Goal: Task Accomplishment & Management: Complete application form

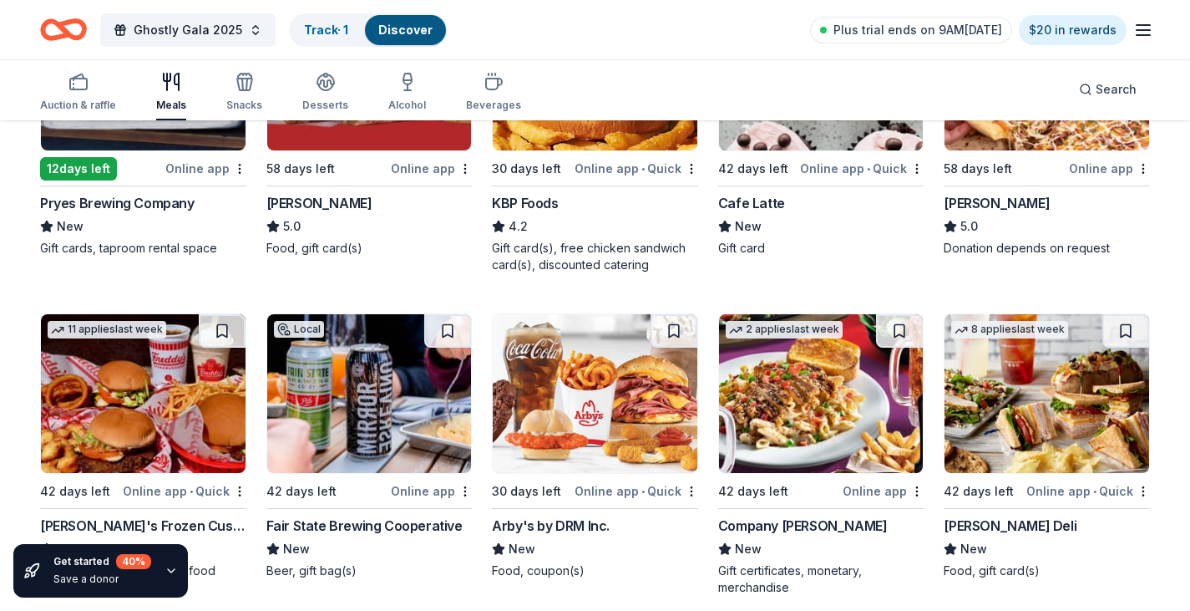
scroll to position [418, 0]
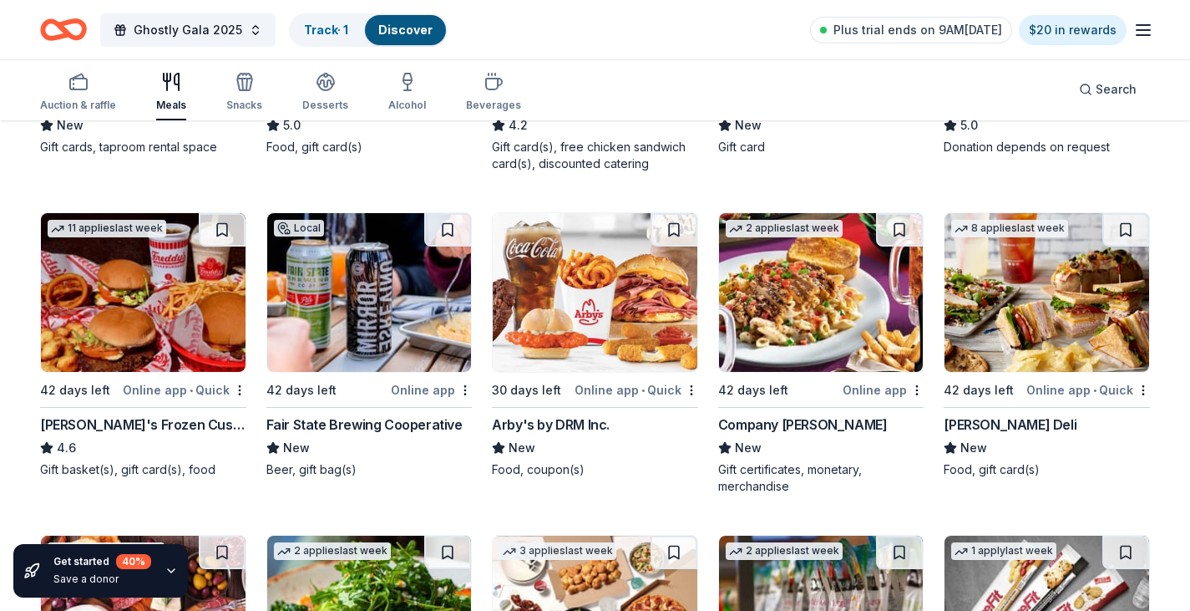
click at [125, 276] on img at bounding box center [143, 292] width 205 height 159
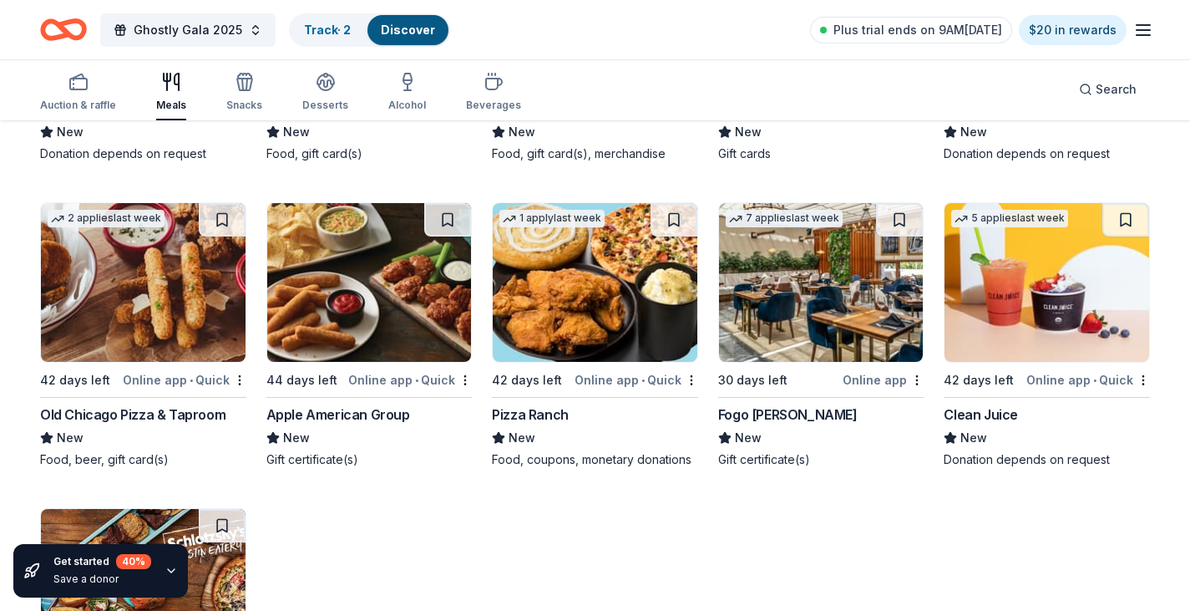
scroll to position [1407, 0]
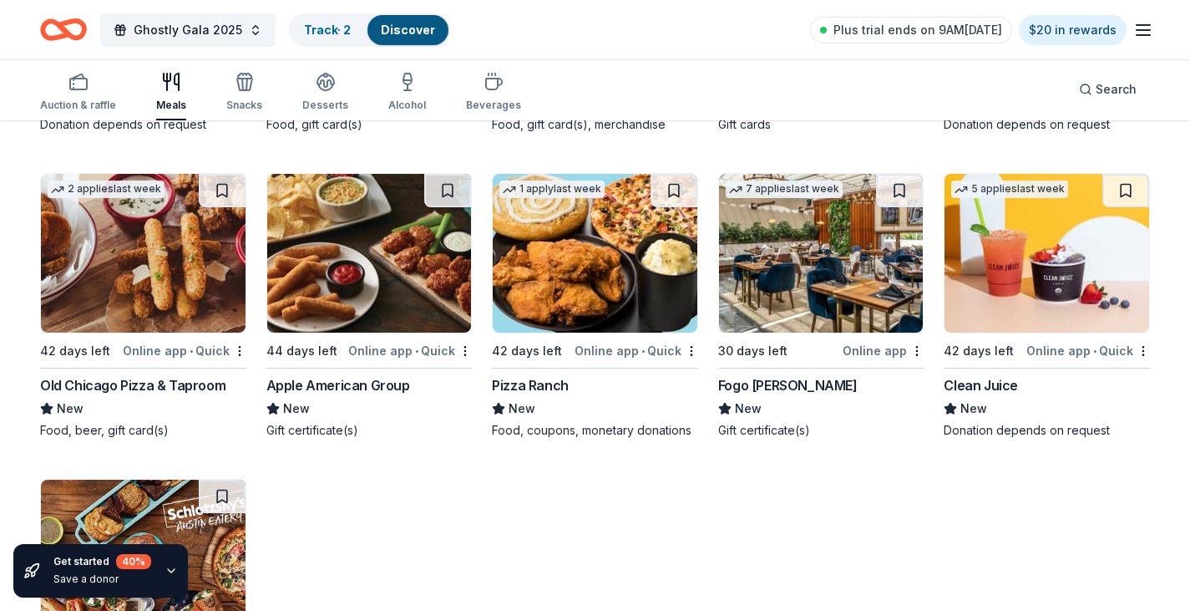
click at [371, 266] on img at bounding box center [369, 253] width 205 height 159
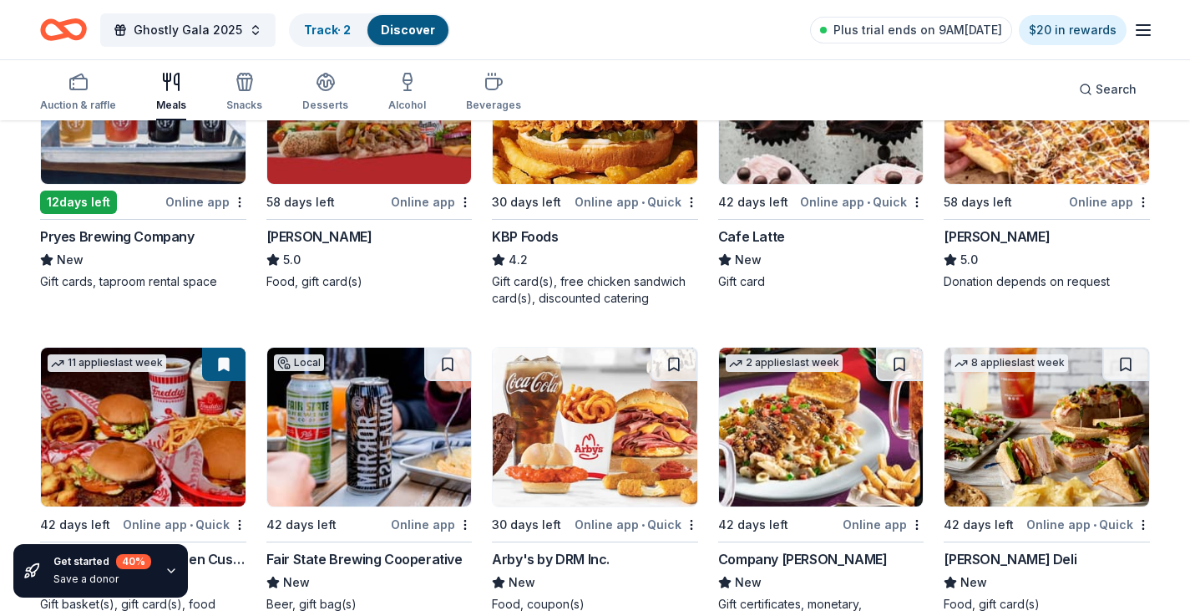
scroll to position [155, 0]
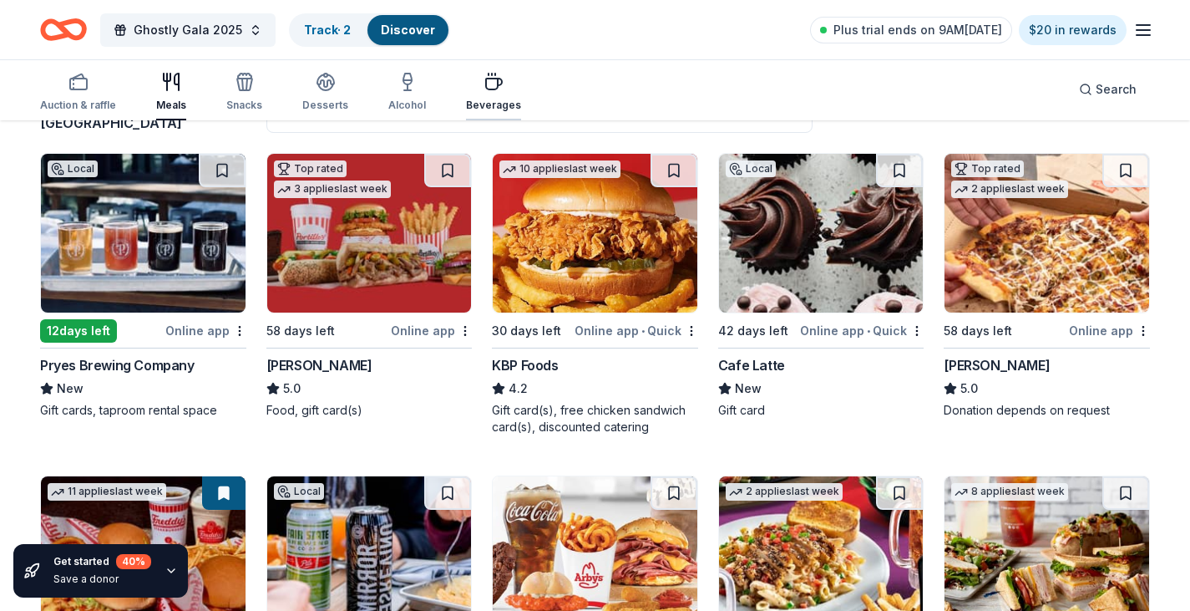
click at [466, 79] on div "button" at bounding box center [493, 82] width 55 height 20
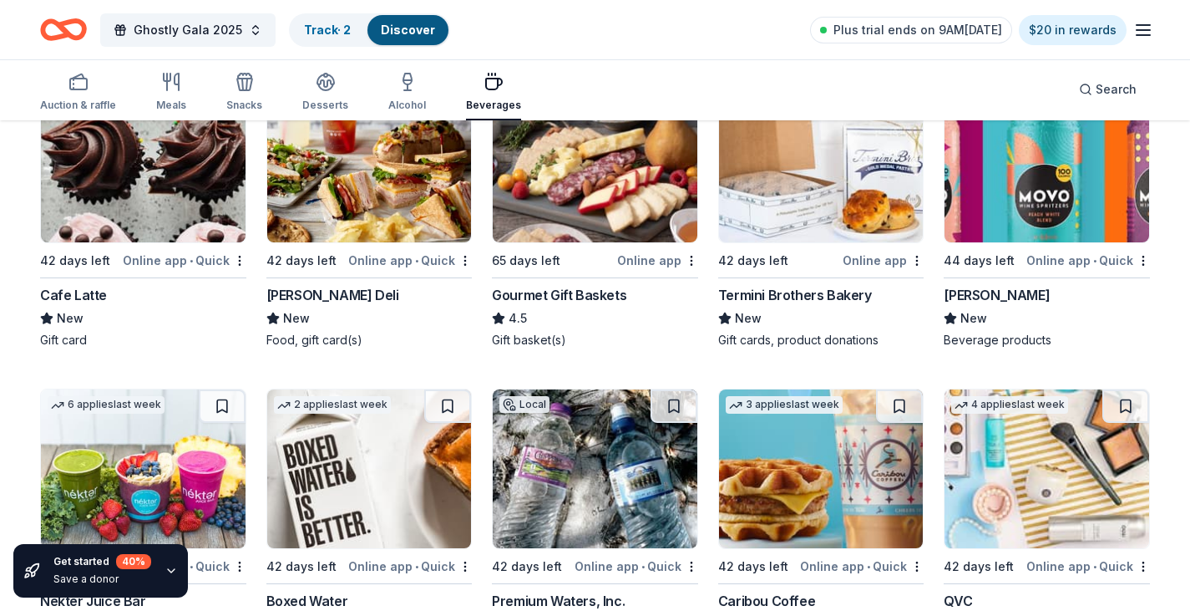
scroll to position [334, 0]
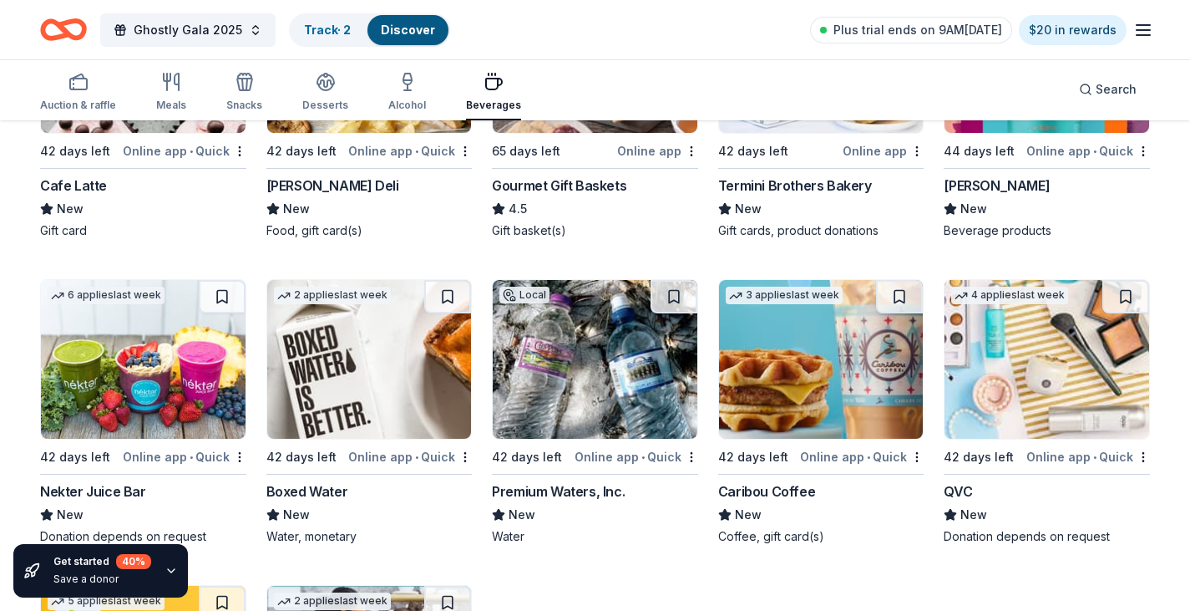
click at [758, 357] on img at bounding box center [821, 359] width 205 height 159
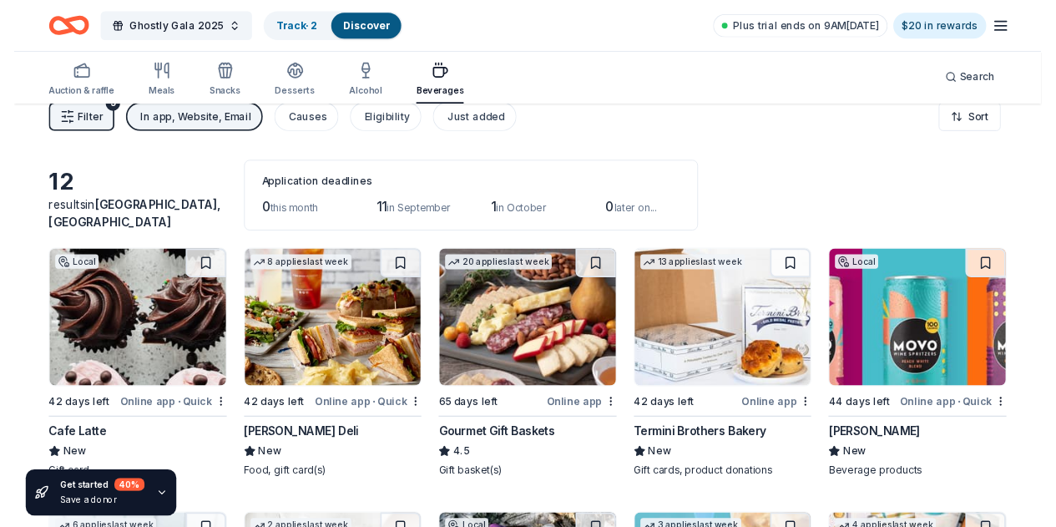
scroll to position [0, 0]
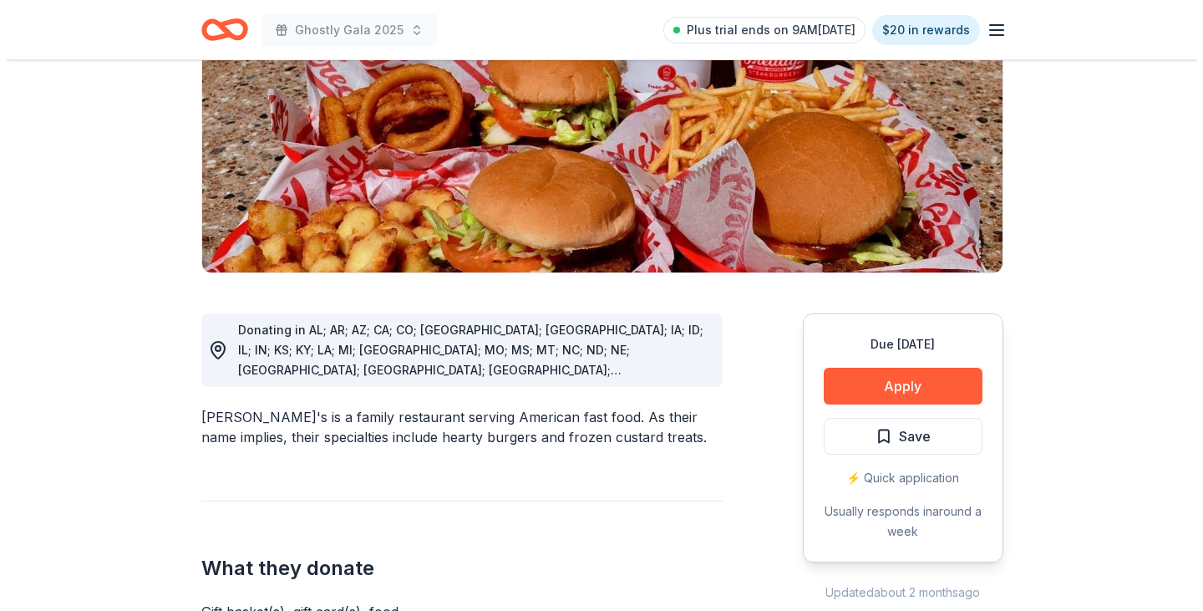
scroll to position [334, 0]
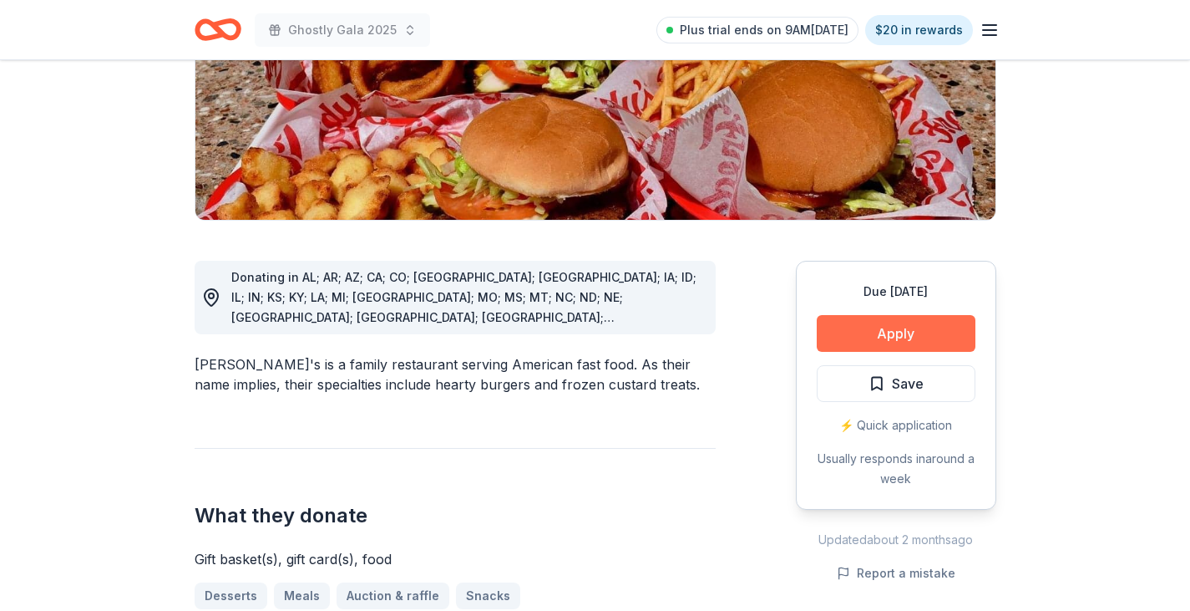
click at [930, 315] on button "Apply" at bounding box center [896, 333] width 159 height 37
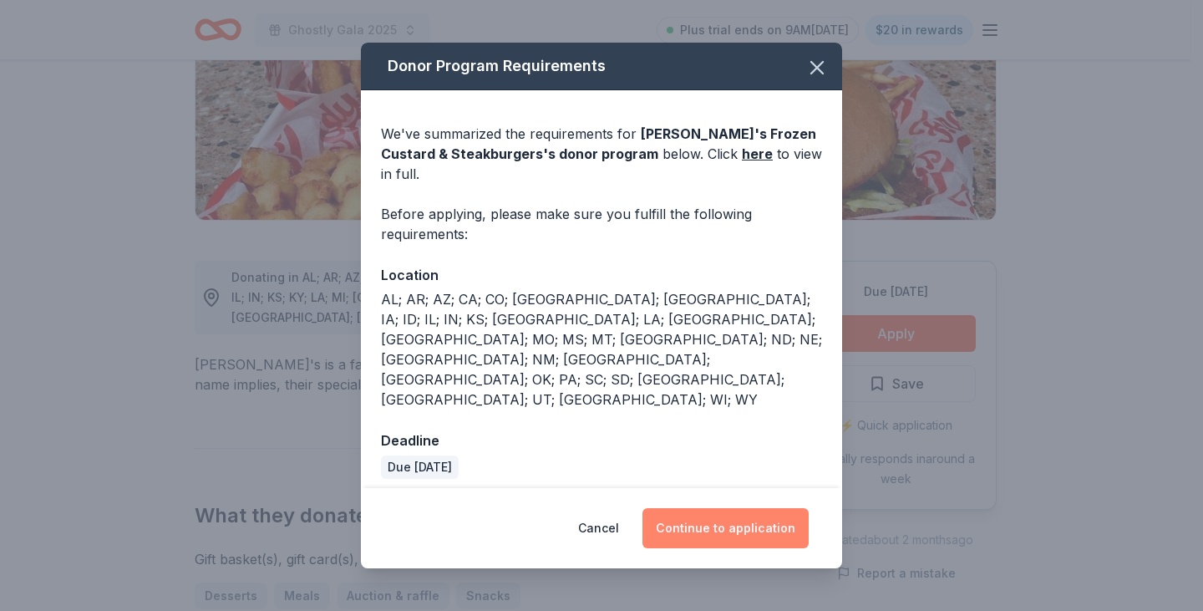
click at [739, 508] on button "Continue to application" at bounding box center [725, 528] width 166 height 40
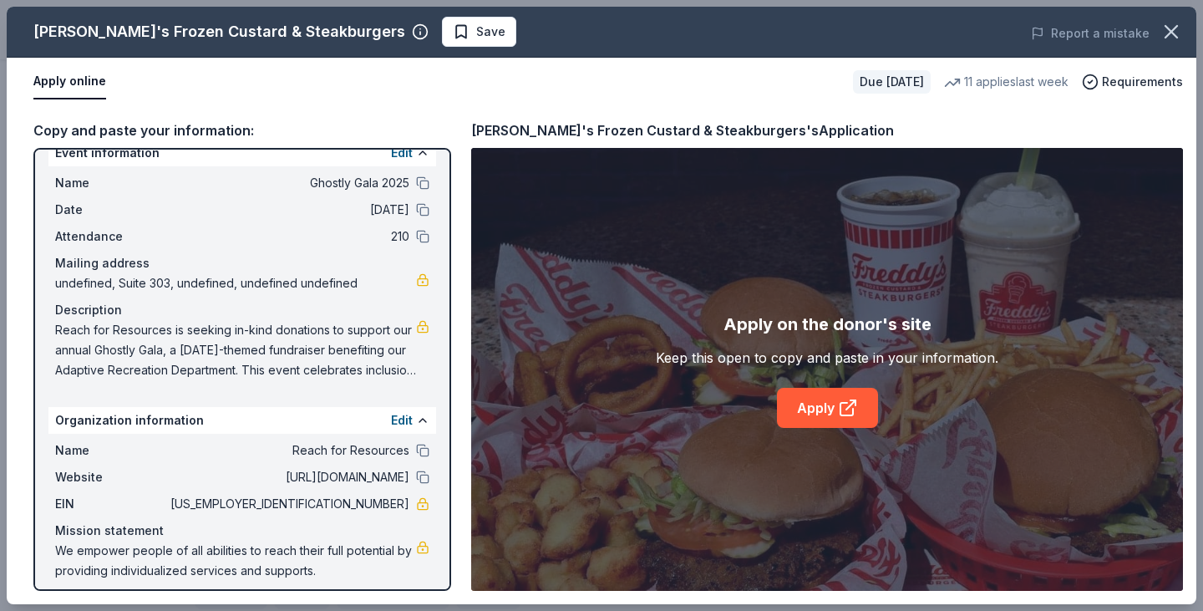
scroll to position [35, 0]
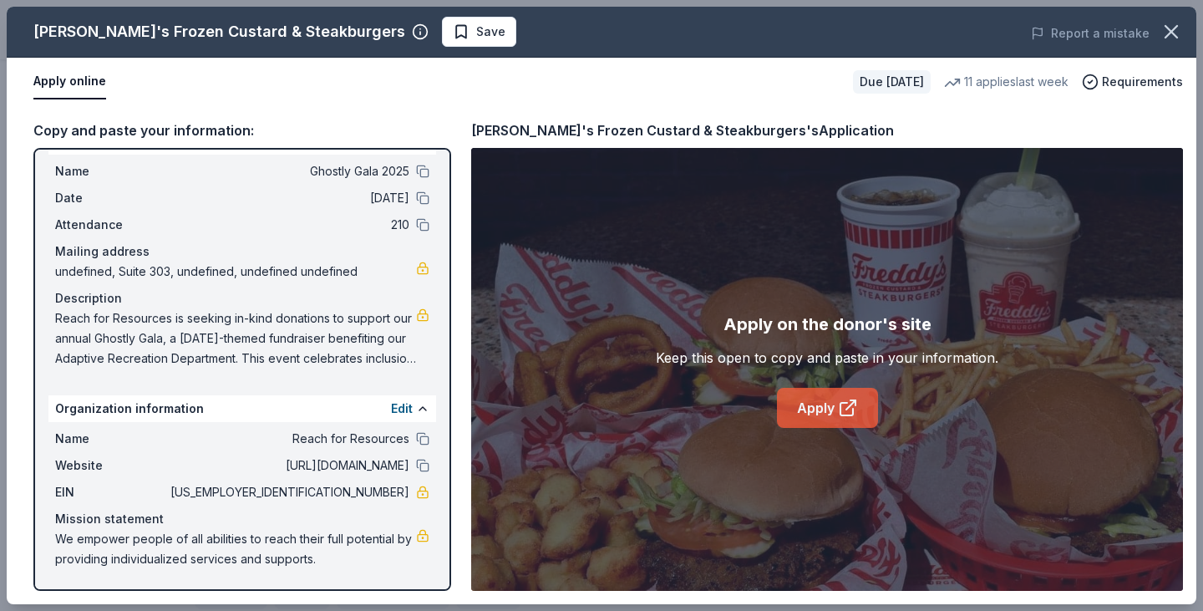
click at [850, 404] on icon at bounding box center [850, 404] width 9 height 9
click at [453, 28] on span "Save" at bounding box center [479, 32] width 53 height 20
click at [1173, 33] on icon "button" at bounding box center [1171, 32] width 12 height 12
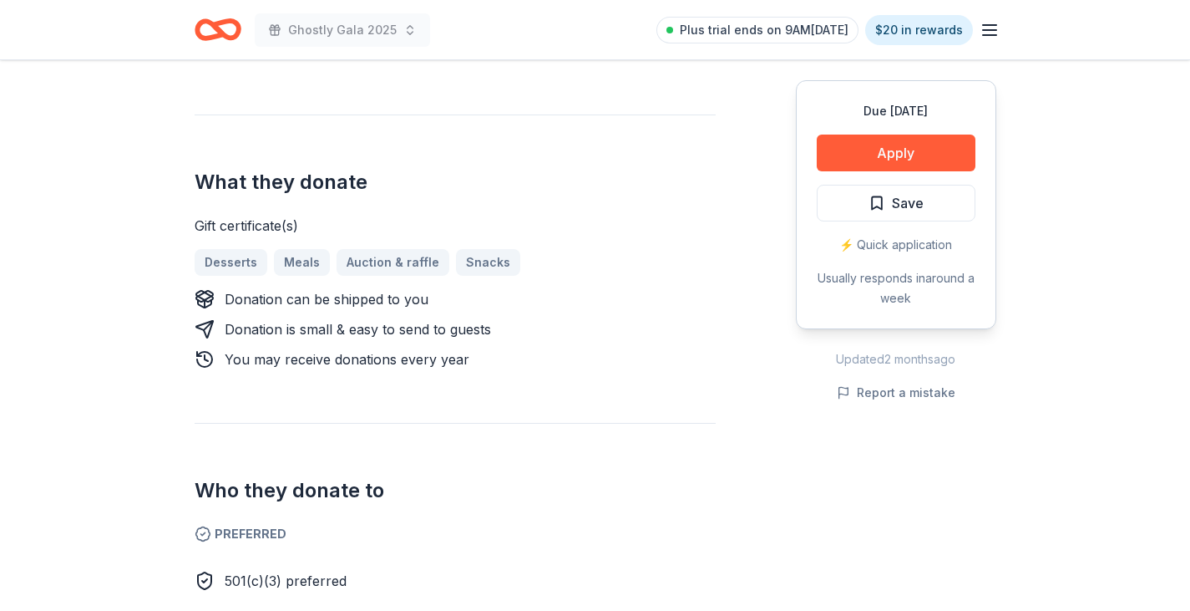
scroll to position [668, 0]
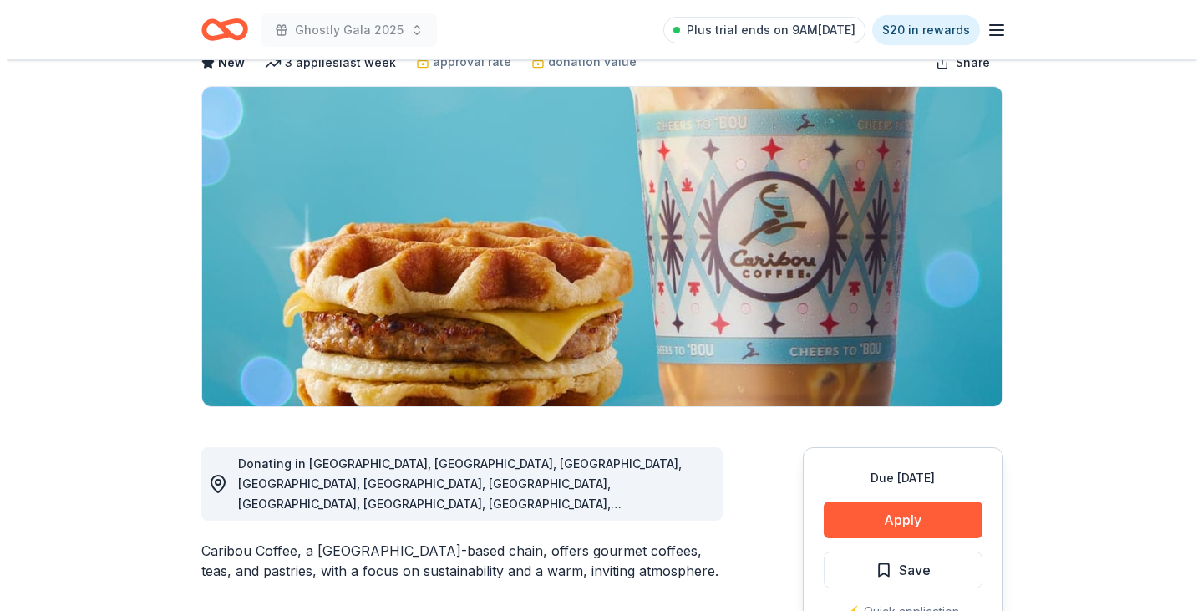
scroll to position [251, 0]
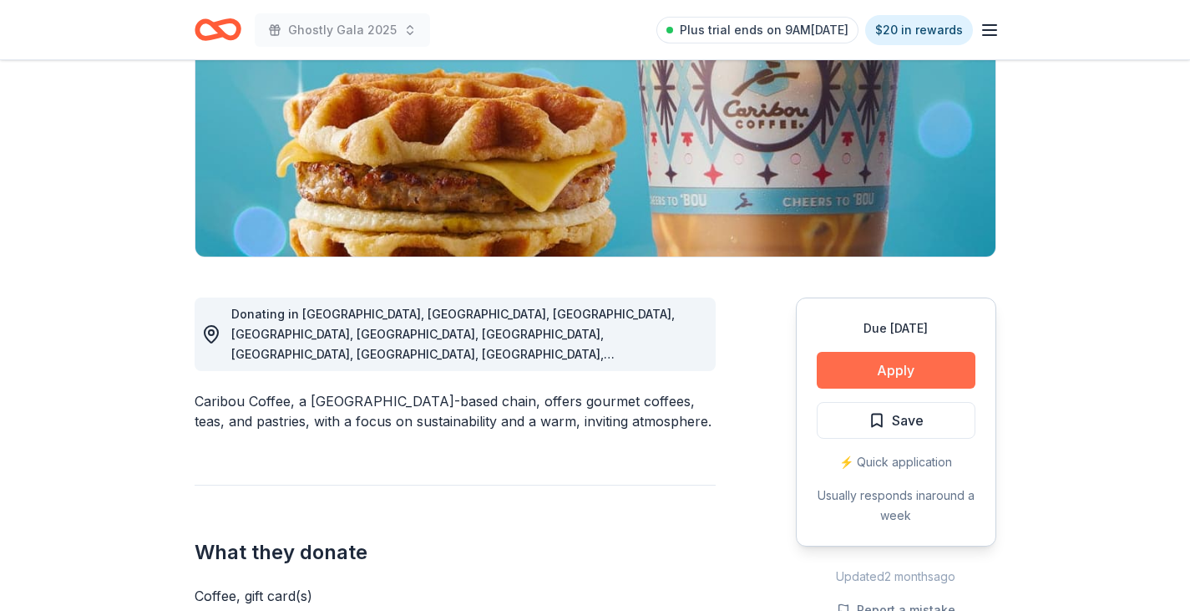
click at [874, 369] on button "Apply" at bounding box center [896, 370] width 159 height 37
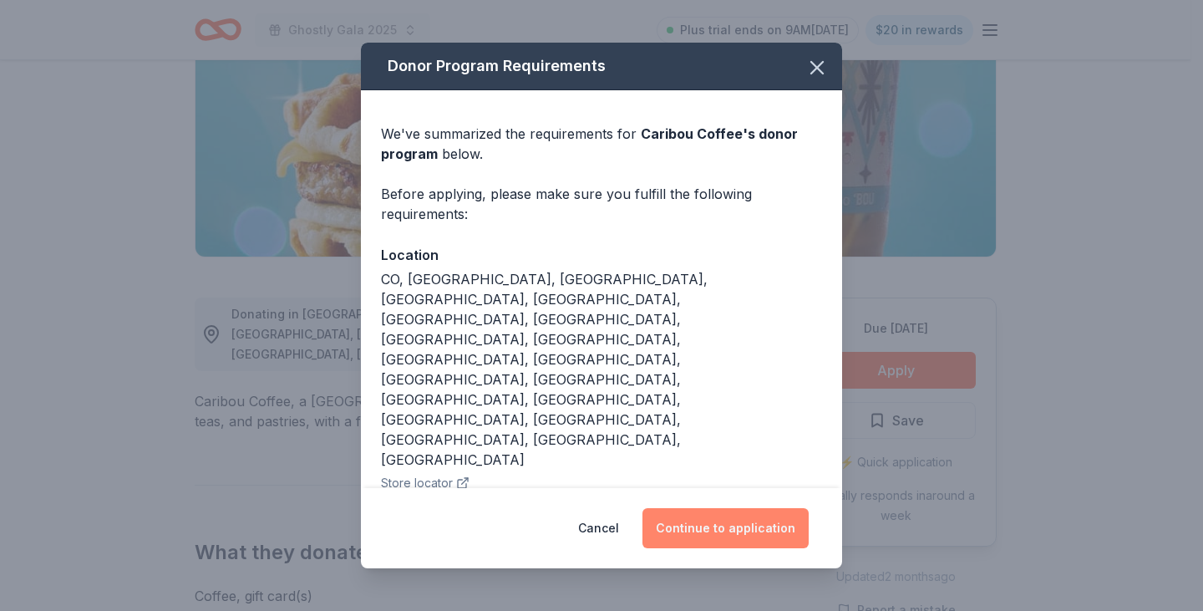
click at [743, 524] on button "Continue to application" at bounding box center [725, 528] width 166 height 40
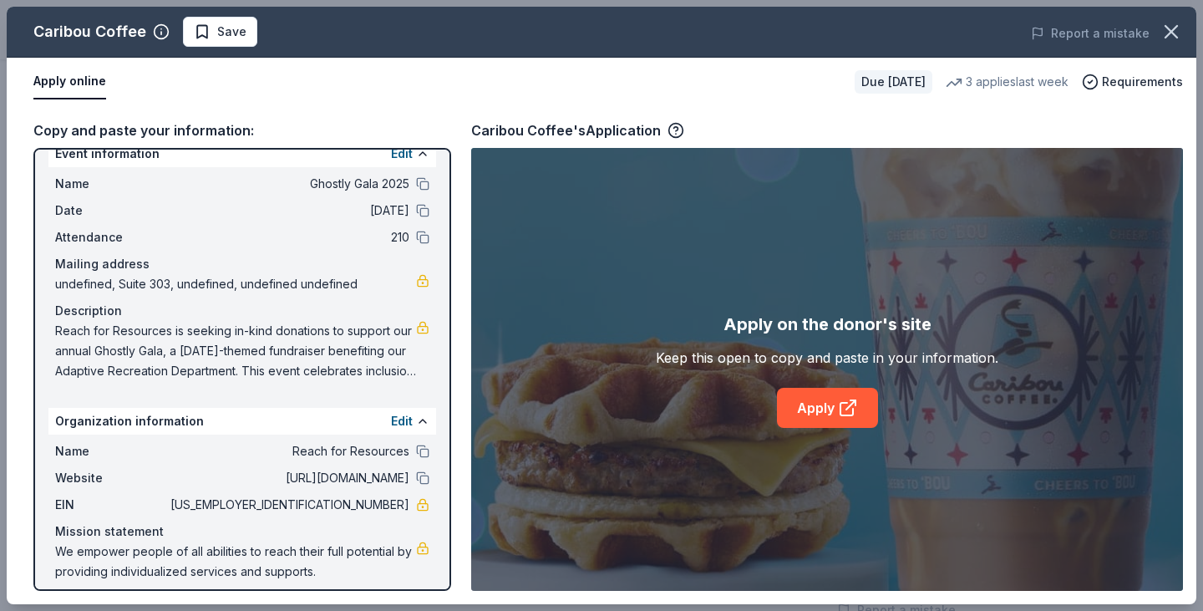
scroll to position [35, 0]
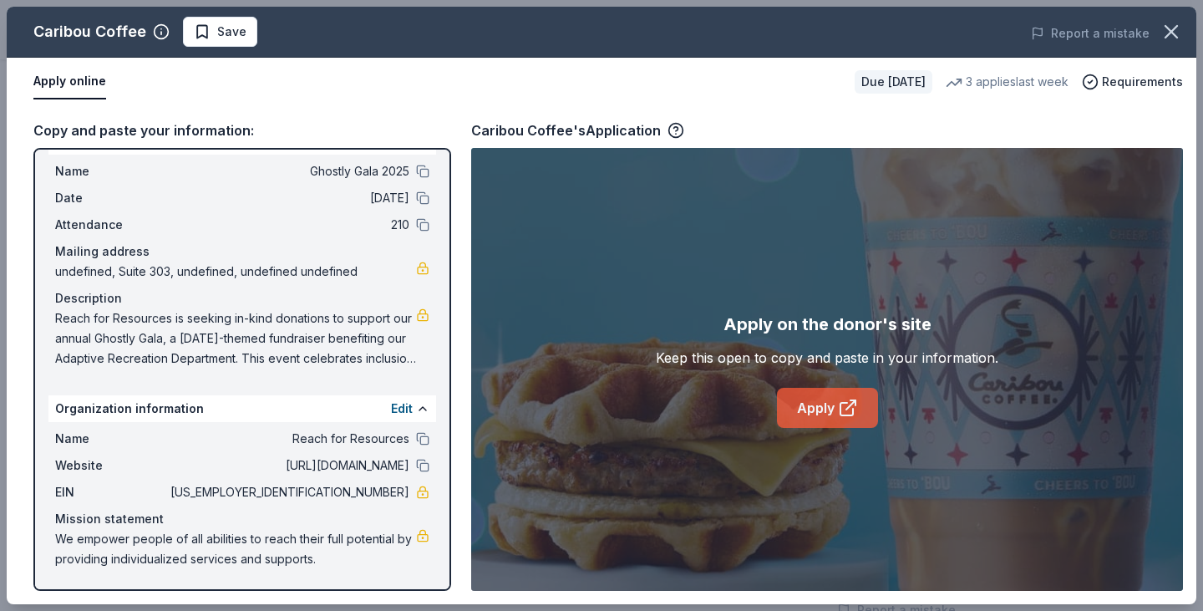
click at [827, 398] on link "Apply" at bounding box center [827, 408] width 101 height 40
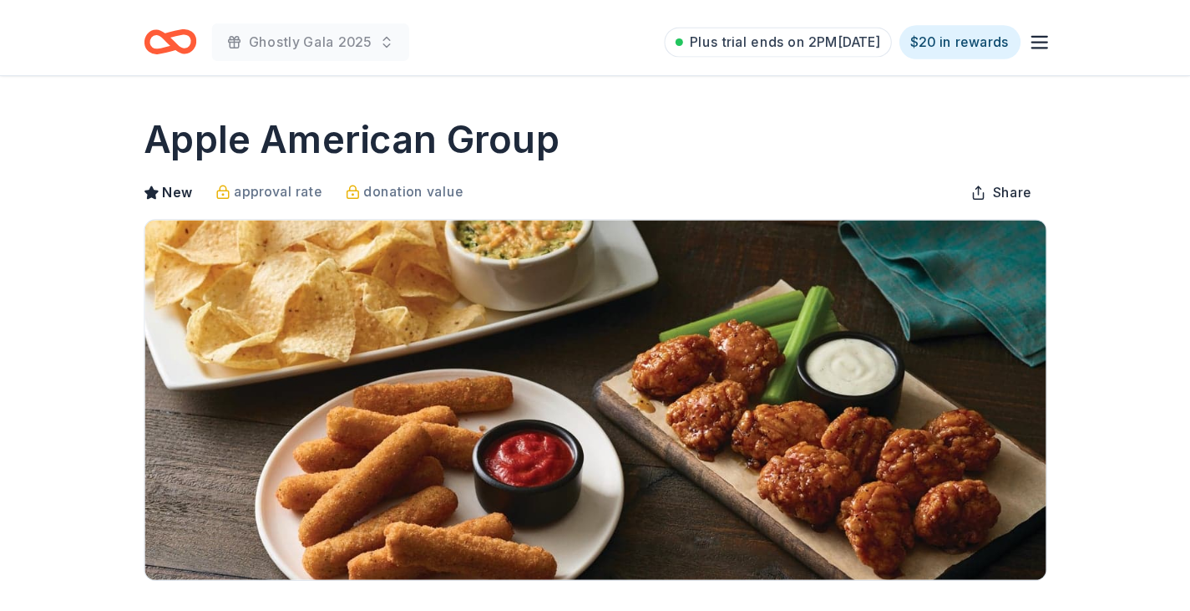
scroll to position [668, 0]
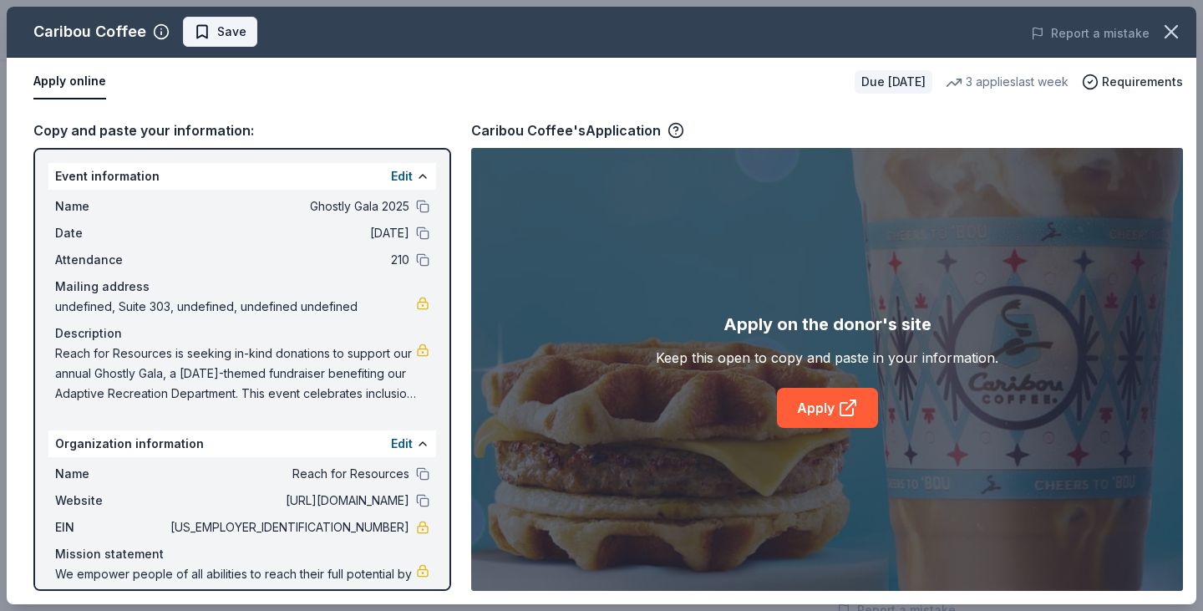
click at [209, 40] on span "Save" at bounding box center [220, 32] width 53 height 20
